Goal: Task Accomplishment & Management: Complete application form

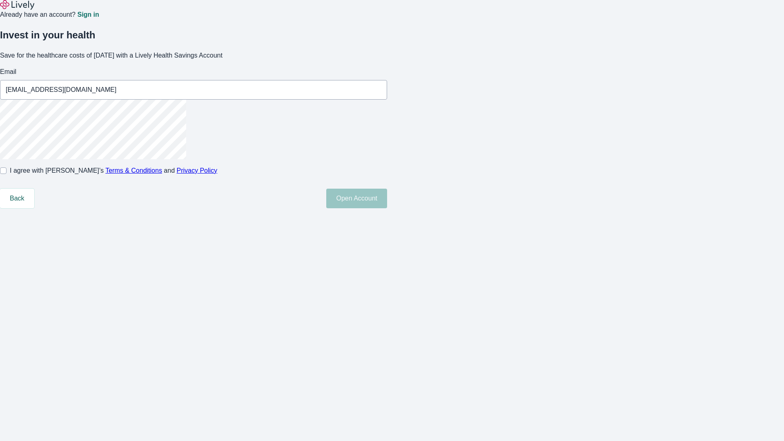
click at [7, 174] on input "I agree with Lively’s Terms & Conditions and Privacy Policy" at bounding box center [3, 170] width 7 height 7
checkbox input "true"
click at [387, 208] on button "Open Account" at bounding box center [356, 199] width 61 height 20
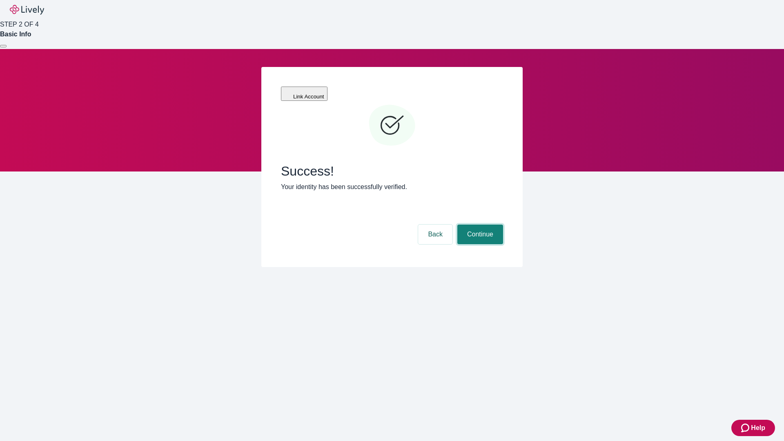
click at [479, 225] on button "Continue" at bounding box center [480, 235] width 46 height 20
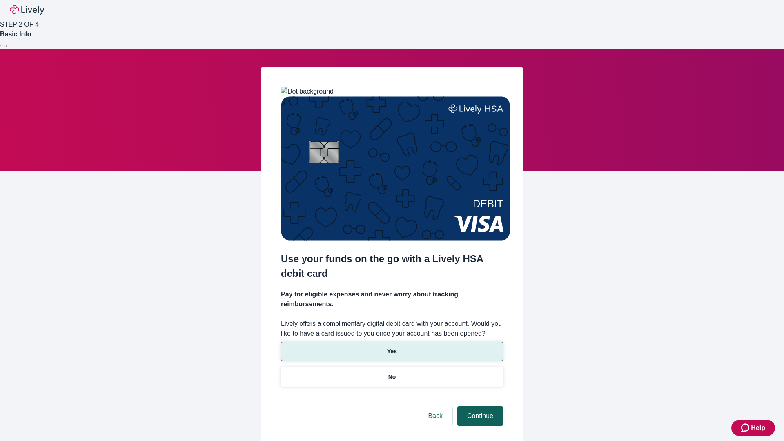
click at [392, 347] on p "Yes" at bounding box center [392, 351] width 10 height 9
click at [479, 406] on button "Continue" at bounding box center [480, 416] width 46 height 20
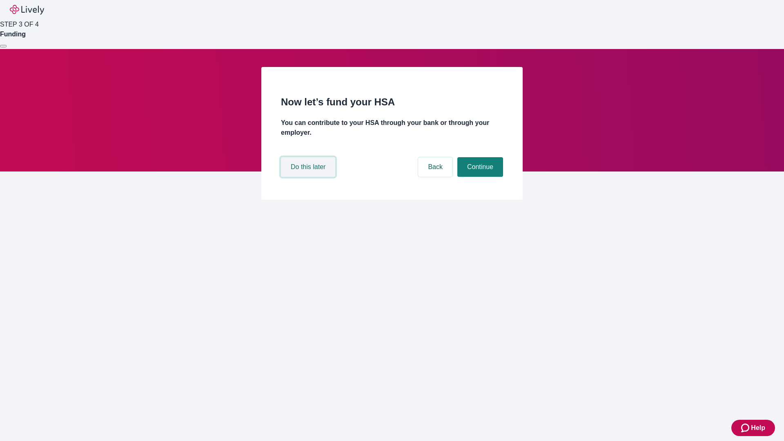
click at [309, 177] on button "Do this later" at bounding box center [308, 167] width 54 height 20
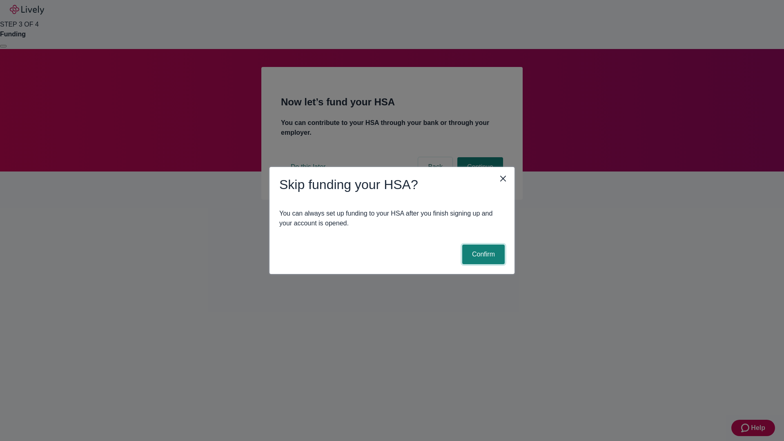
click at [482, 254] on button "Confirm" at bounding box center [483, 255] width 42 height 20
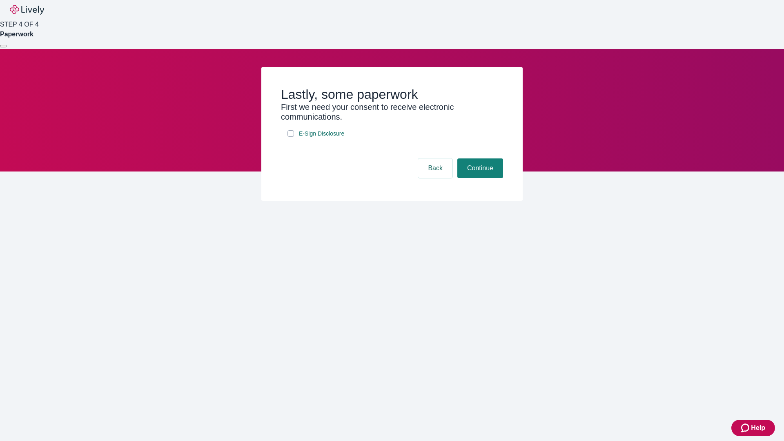
click at [291, 137] on input "E-Sign Disclosure" at bounding box center [290, 133] width 7 height 7
checkbox input "true"
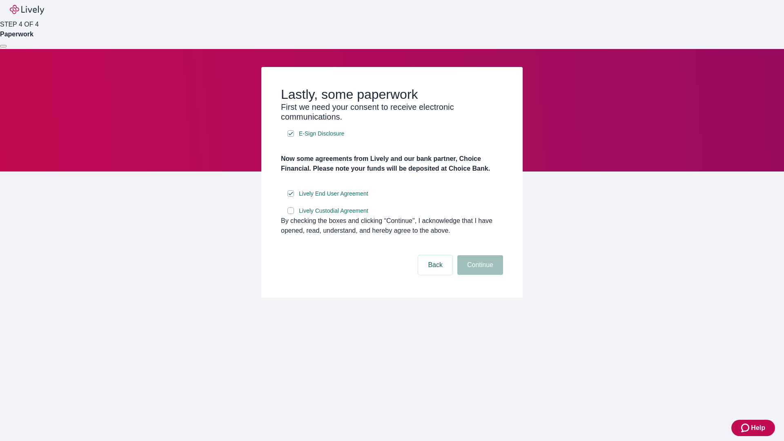
click at [291, 214] on input "Lively Custodial Agreement" at bounding box center [290, 210] width 7 height 7
checkbox input "true"
click at [479, 275] on button "Continue" at bounding box center [480, 265] width 46 height 20
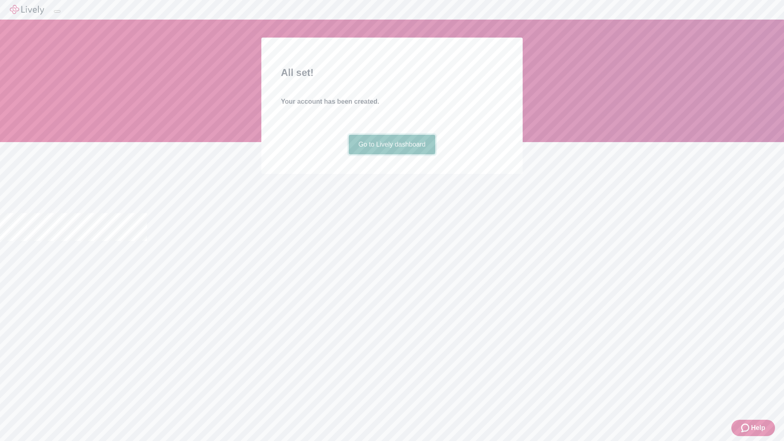
click at [392, 154] on link "Go to Lively dashboard" at bounding box center [392, 145] width 87 height 20
